Goal: Check status: Check status

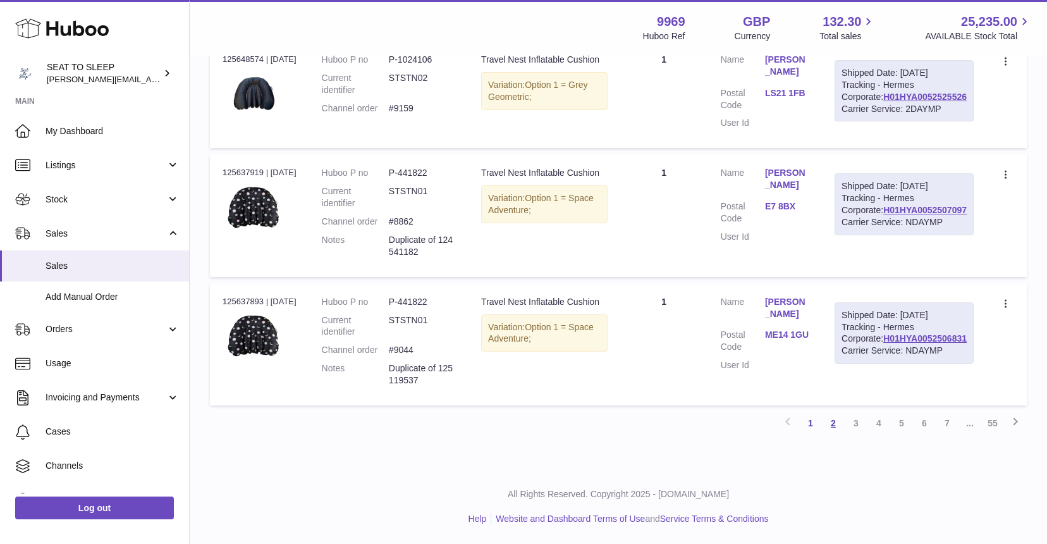
click at [833, 425] on link "2" at bounding box center [833, 423] width 23 height 23
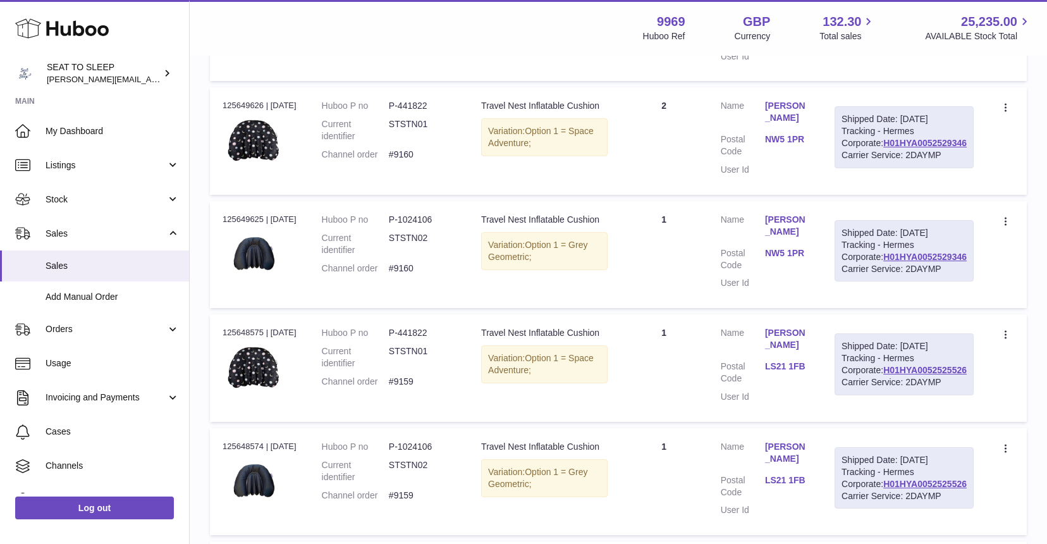
scroll to position [687, 0]
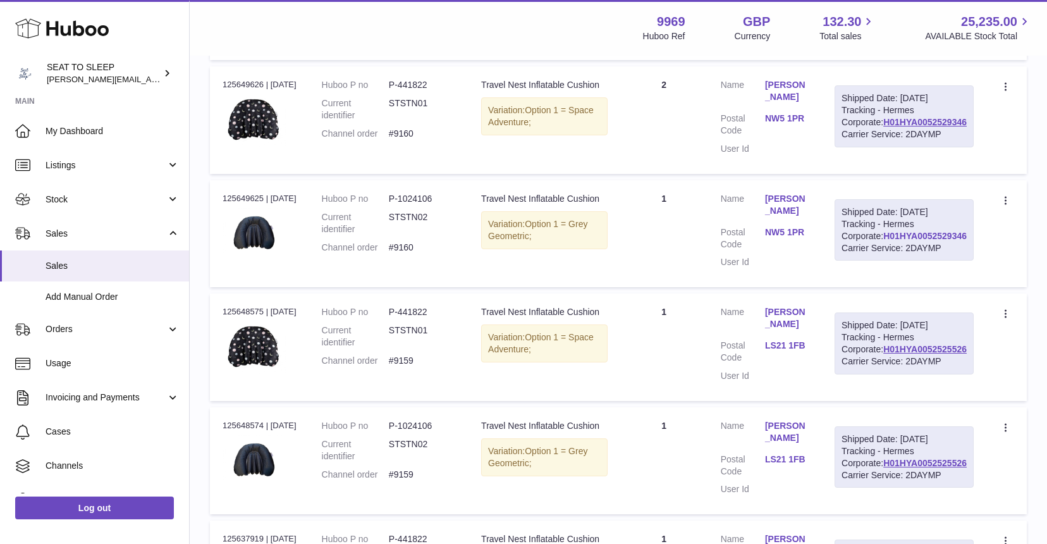
click at [922, 241] on link "H01HYA0052529346" at bounding box center [925, 236] width 83 height 10
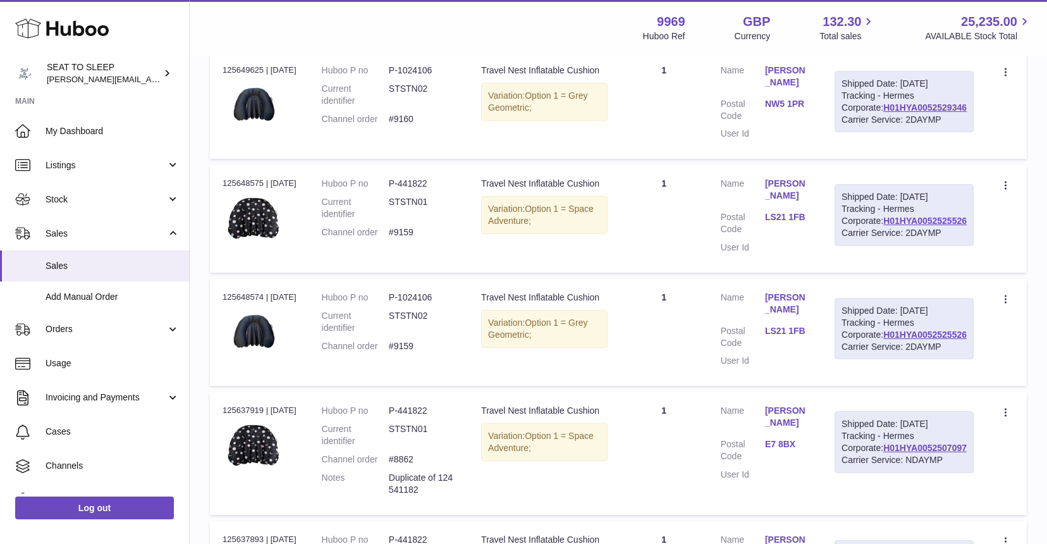
scroll to position [820, 0]
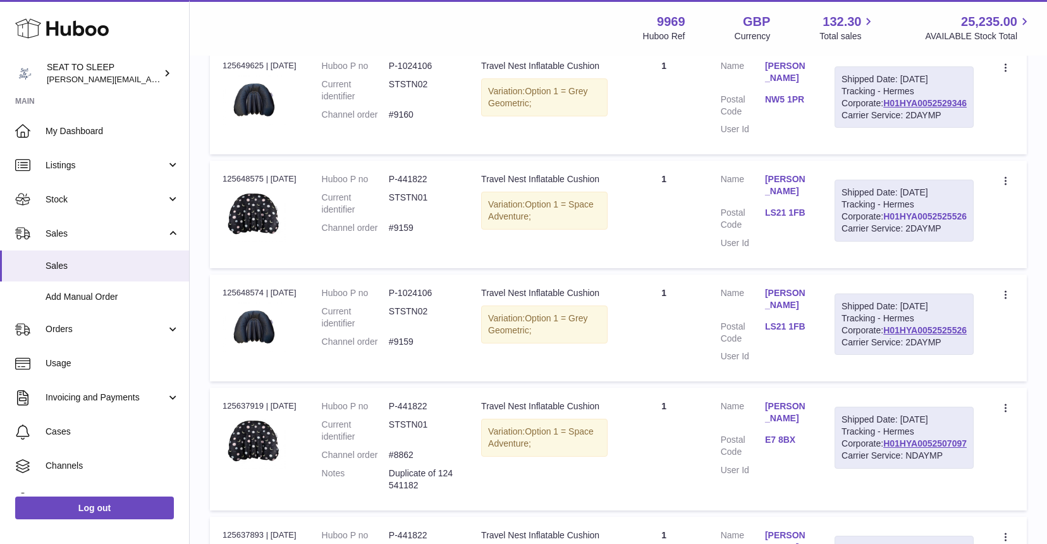
click at [922, 221] on link "H01HYA0052525526" at bounding box center [925, 216] width 83 height 10
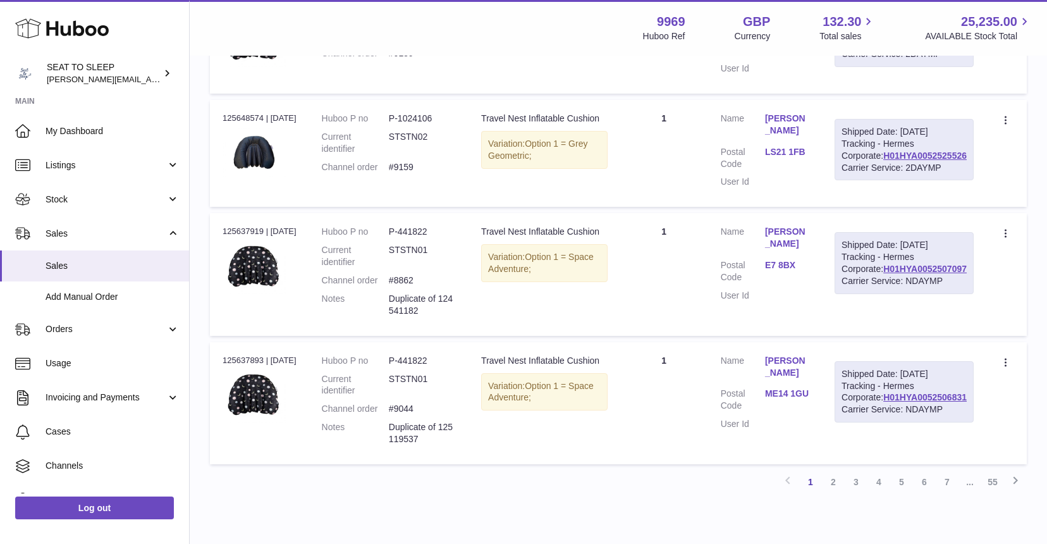
scroll to position [994, 0]
click at [925, 161] on link "H01HYA0052525526" at bounding box center [925, 156] width 83 height 10
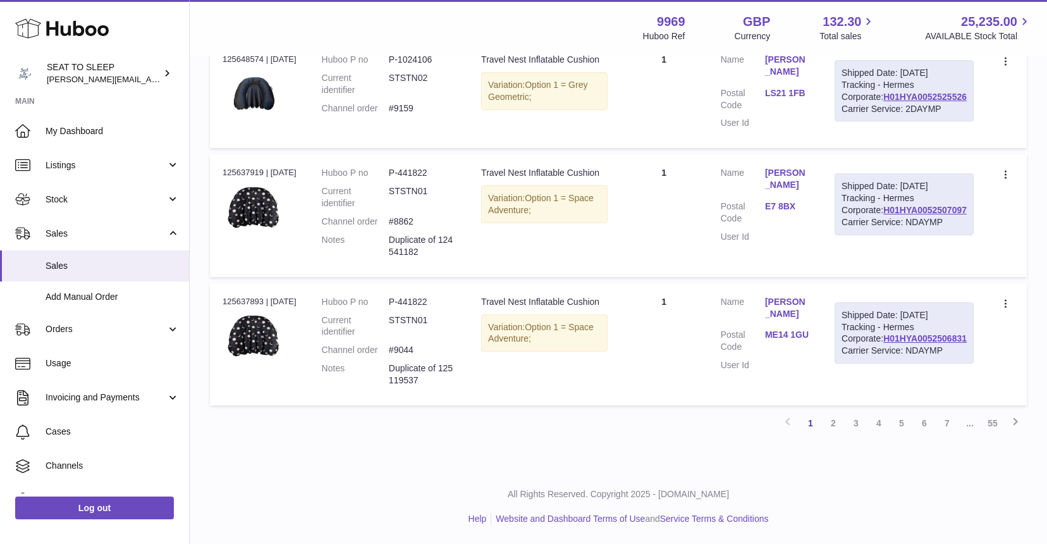
scroll to position [1264, 0]
click at [834, 422] on link "2" at bounding box center [833, 423] width 23 height 23
click at [860, 423] on link "3" at bounding box center [856, 423] width 23 height 23
click at [875, 426] on link "4" at bounding box center [879, 423] width 23 height 23
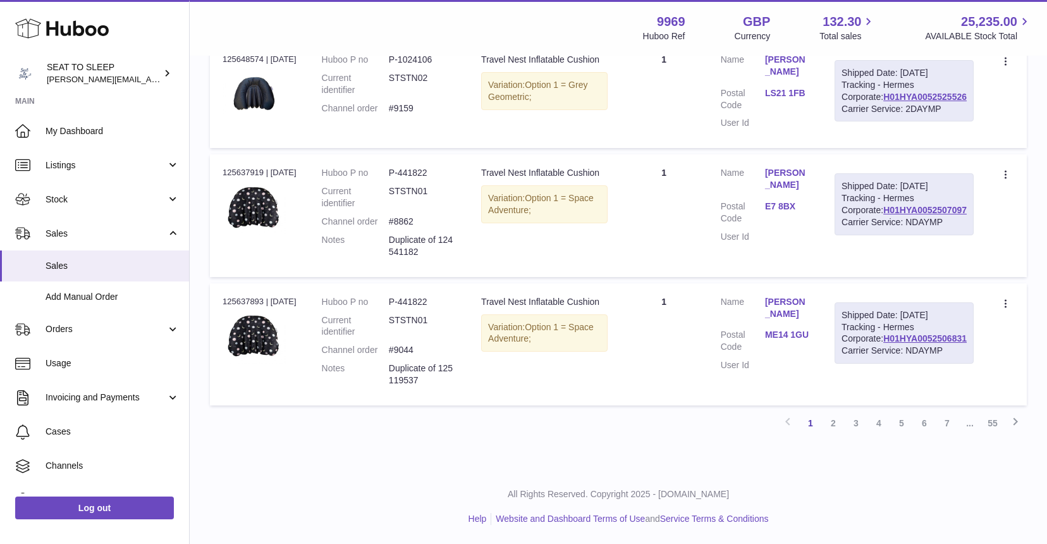
scroll to position [1264, 0]
click at [67, 132] on span "My Dashboard" at bounding box center [113, 131] width 134 height 12
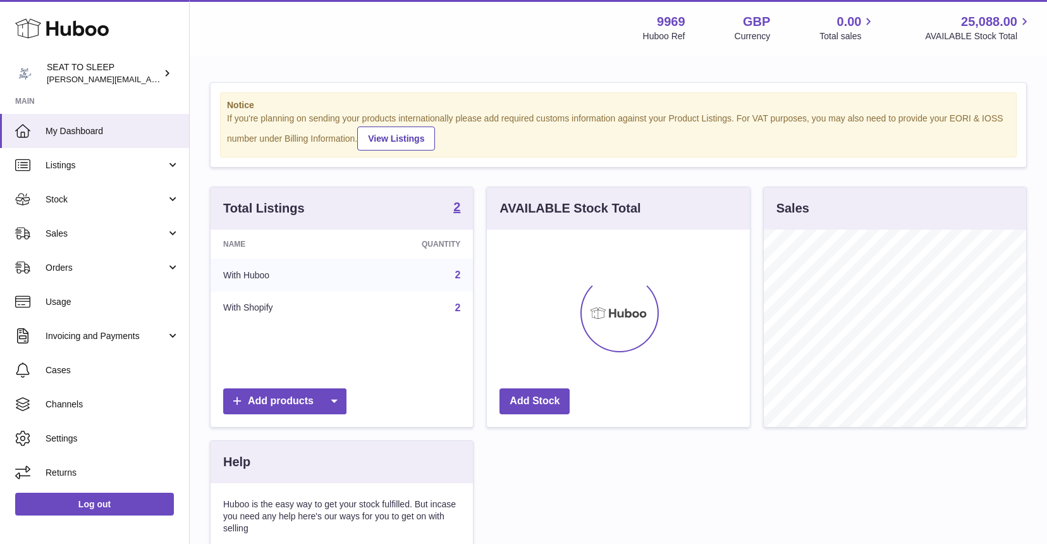
scroll to position [197, 263]
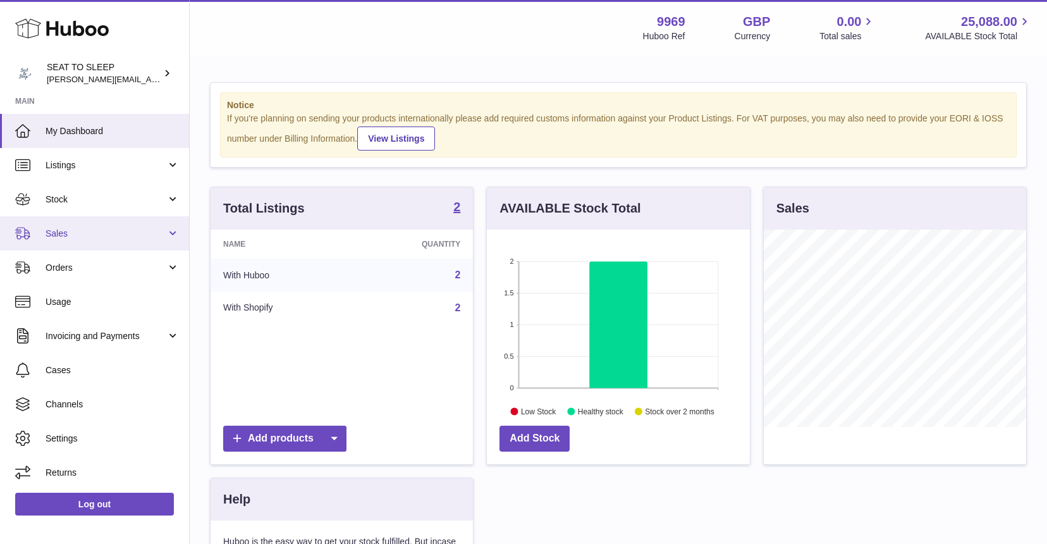
click at [70, 238] on link "Sales" at bounding box center [94, 233] width 189 height 34
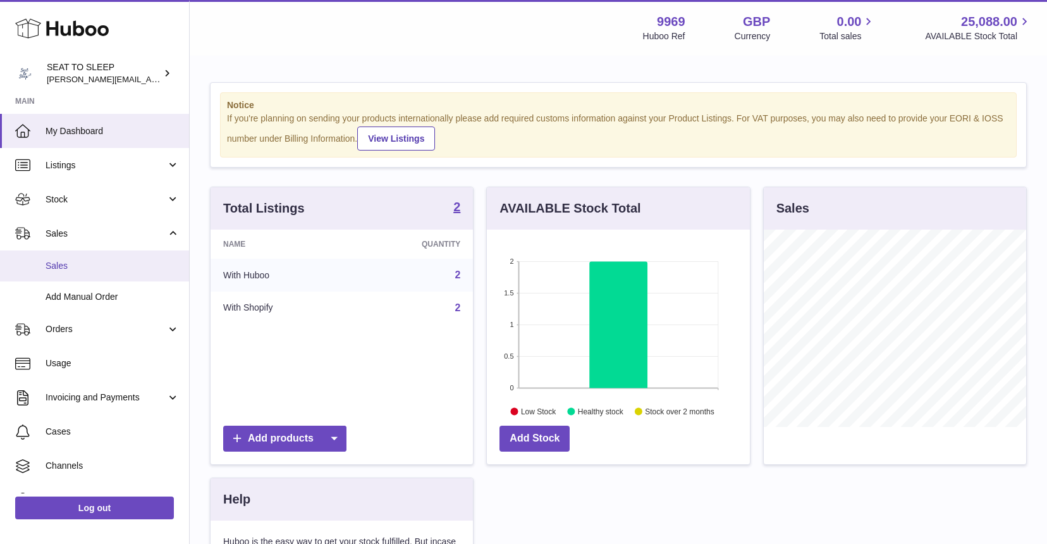
click at [70, 254] on link "Sales" at bounding box center [94, 265] width 189 height 31
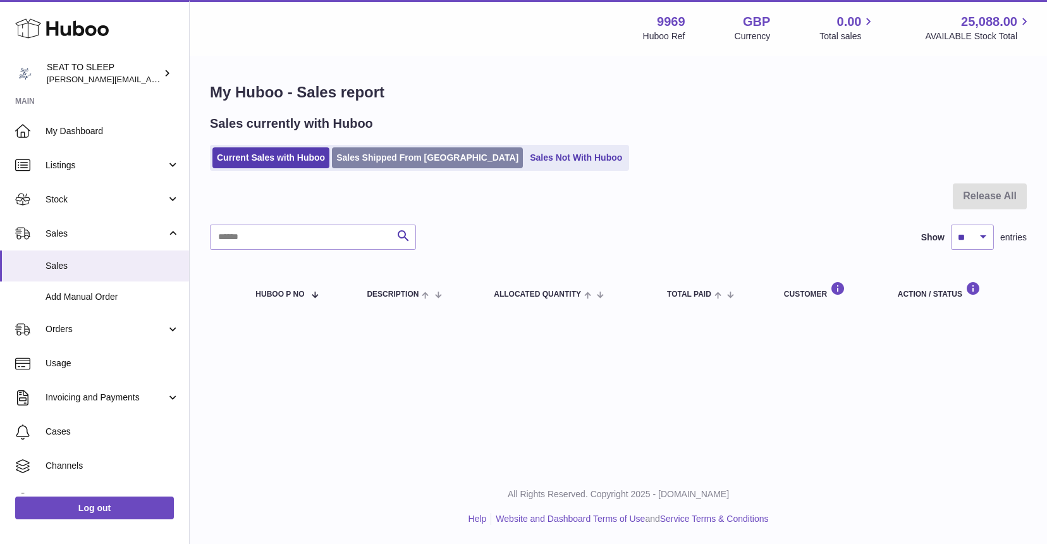
click at [386, 158] on link "Sales Shipped From Huboo" at bounding box center [427, 157] width 191 height 21
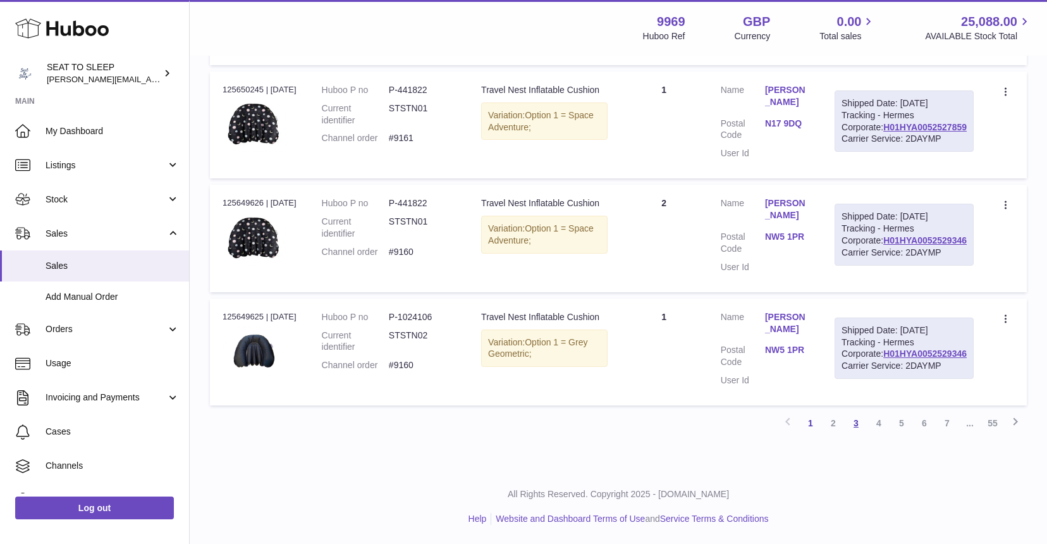
scroll to position [1264, 0]
click at [911, 354] on link "H01HYA0052529346" at bounding box center [925, 354] width 83 height 10
click at [836, 426] on link "2" at bounding box center [833, 423] width 23 height 23
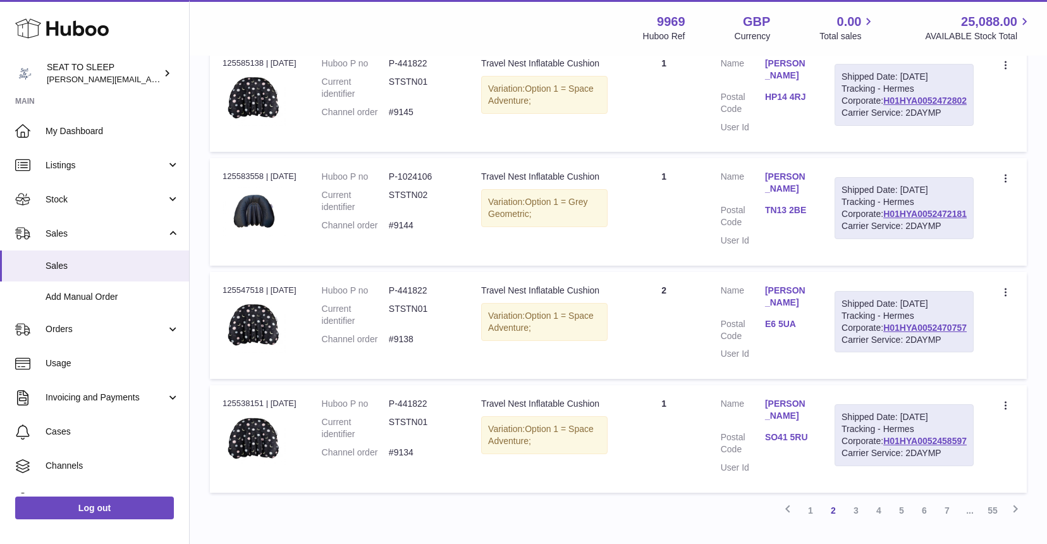
scroll to position [1111, 0]
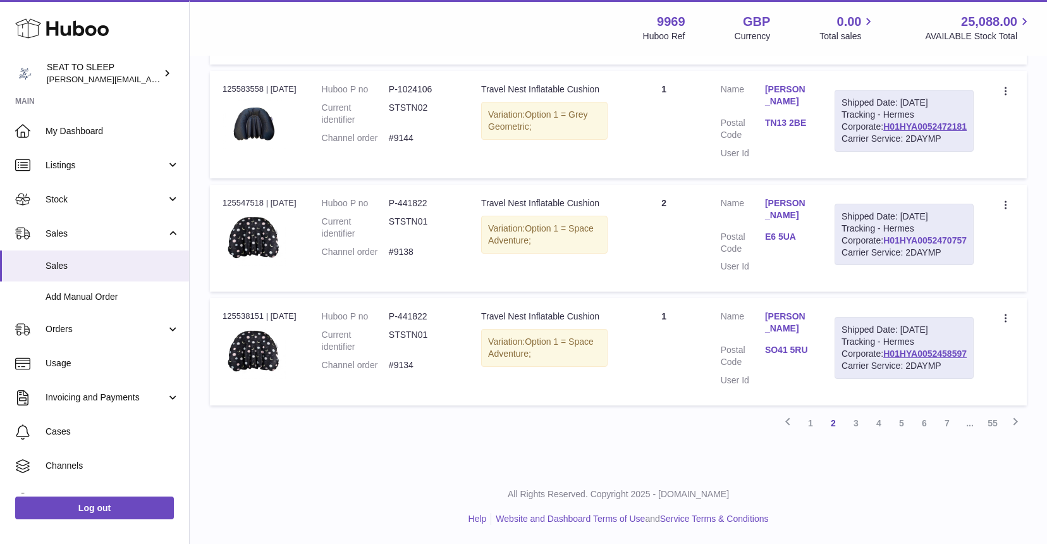
click at [908, 245] on link "H01HYA0052470757" at bounding box center [925, 240] width 83 height 10
click at [916, 351] on link "H01HYA0052458597" at bounding box center [925, 354] width 83 height 10
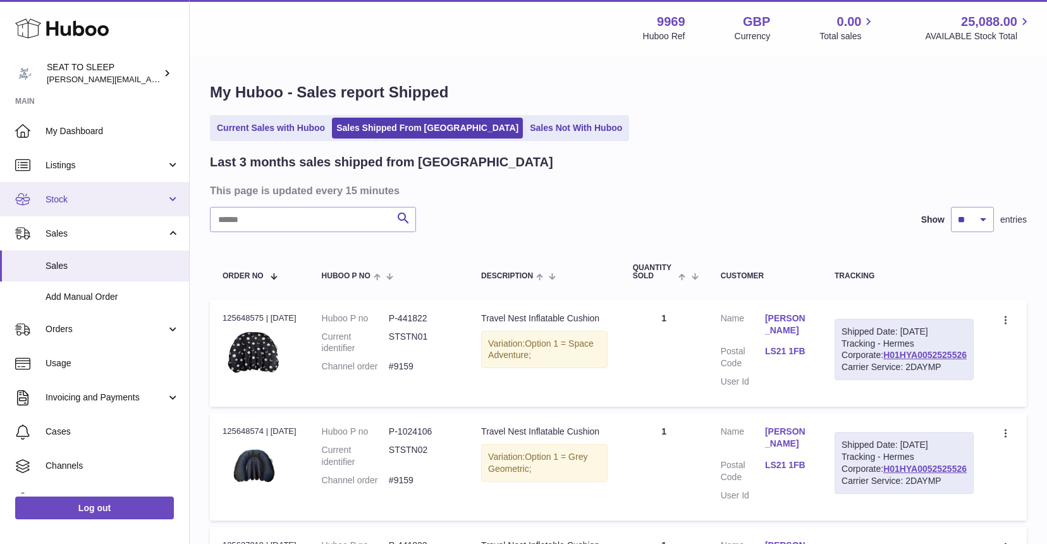
scroll to position [0, 0]
click at [77, 194] on span "Stock" at bounding box center [106, 200] width 121 height 12
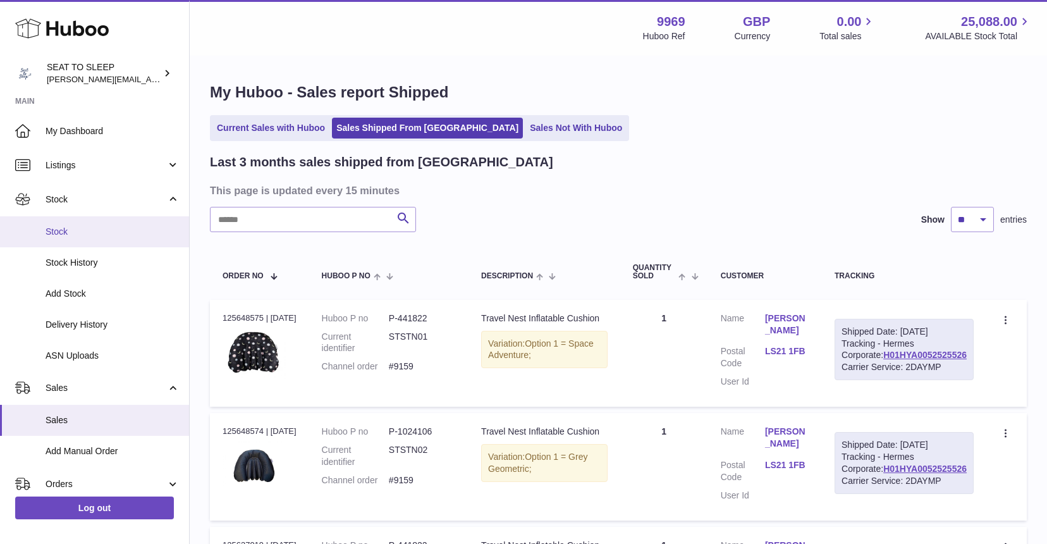
click at [68, 229] on span "Stock" at bounding box center [113, 232] width 134 height 12
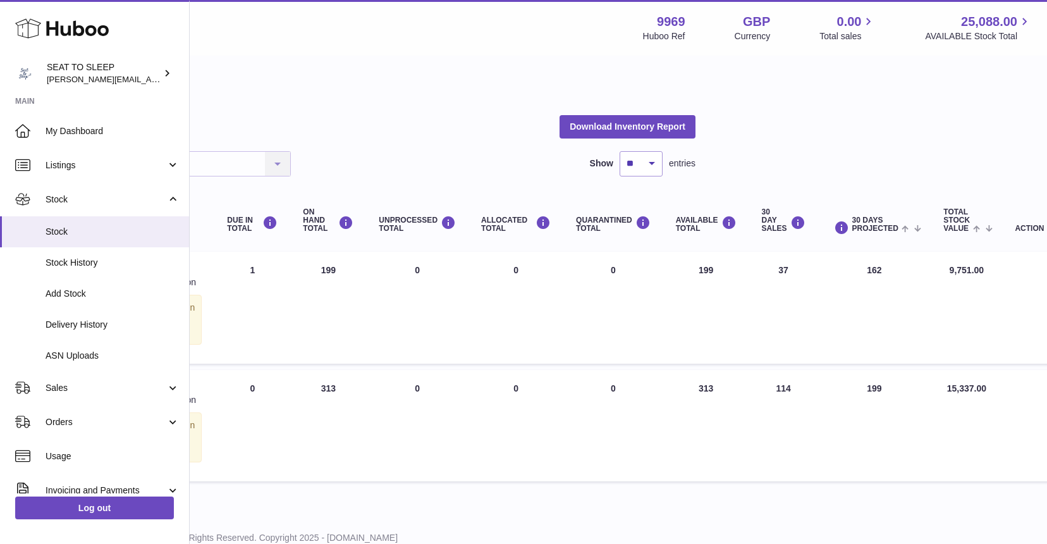
scroll to position [0, 330]
